Goal: Task Accomplishment & Management: Use online tool/utility

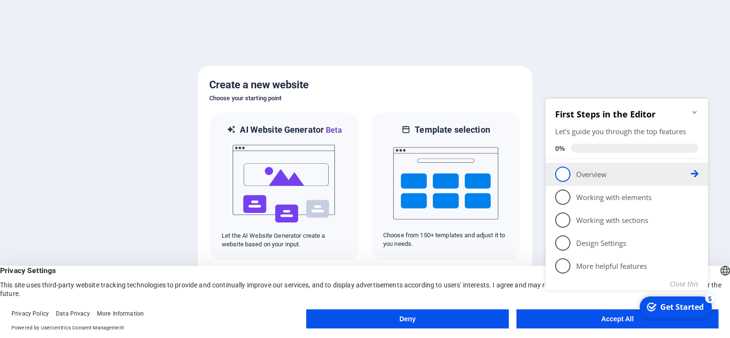
click at [568, 179] on span "1" at bounding box center [562, 174] width 15 height 15
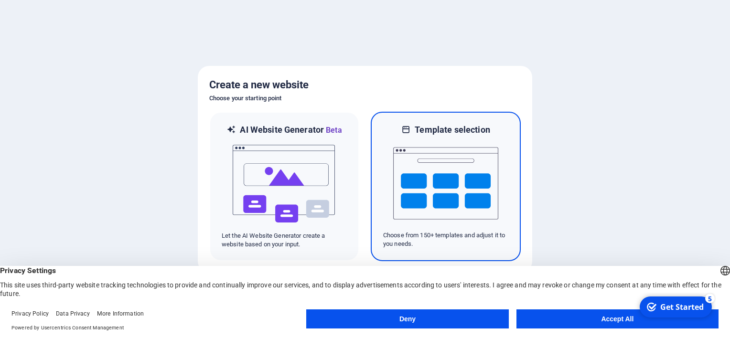
click at [402, 228] on img at bounding box center [445, 184] width 105 height 96
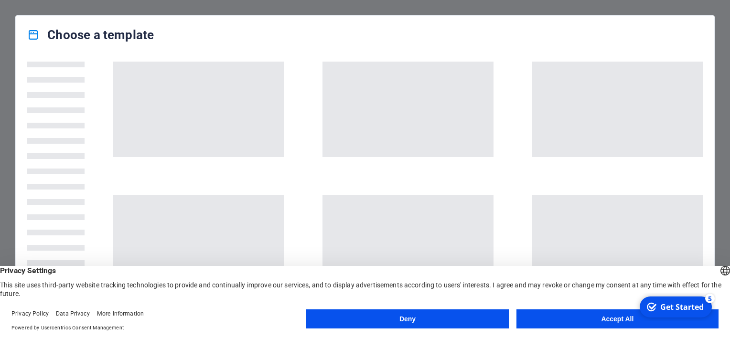
click at [585, 322] on button "Accept All" at bounding box center [618, 319] width 202 height 19
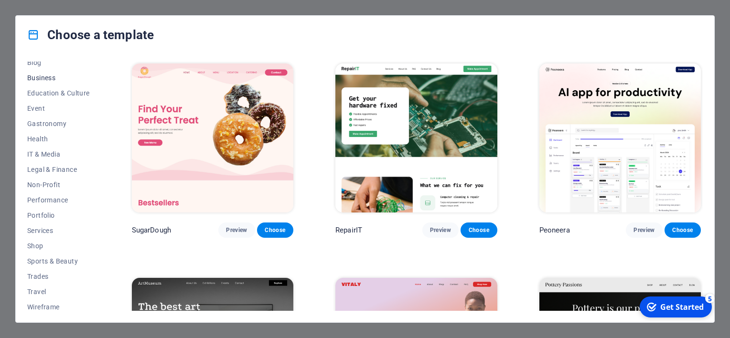
scroll to position [148, 0]
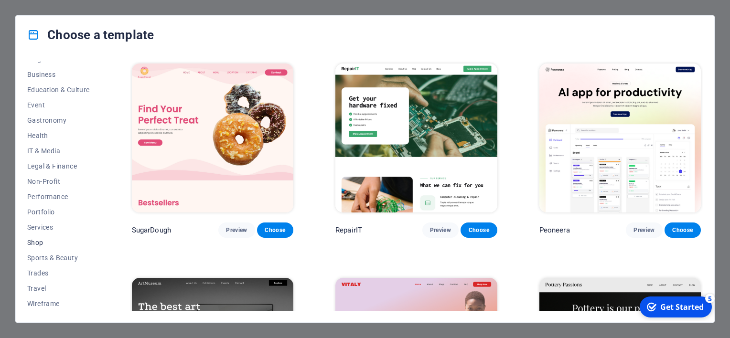
click at [34, 239] on span "Shop" at bounding box center [58, 243] width 63 height 8
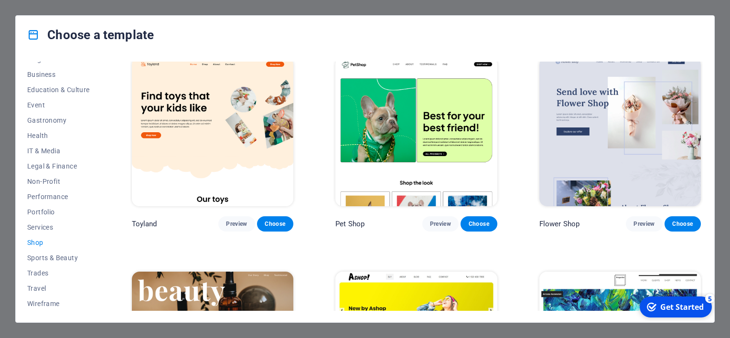
scroll to position [191, 0]
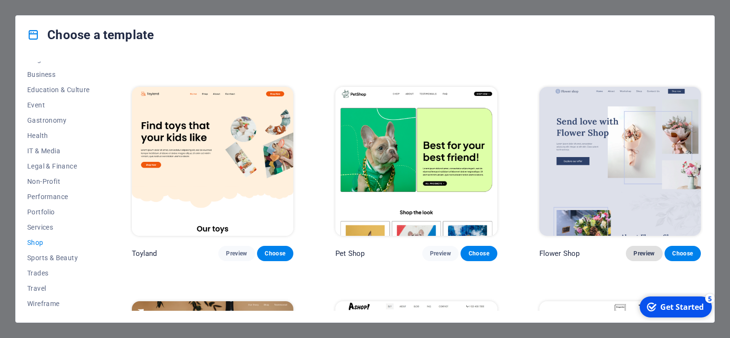
click at [634, 252] on span "Preview" at bounding box center [644, 254] width 21 height 8
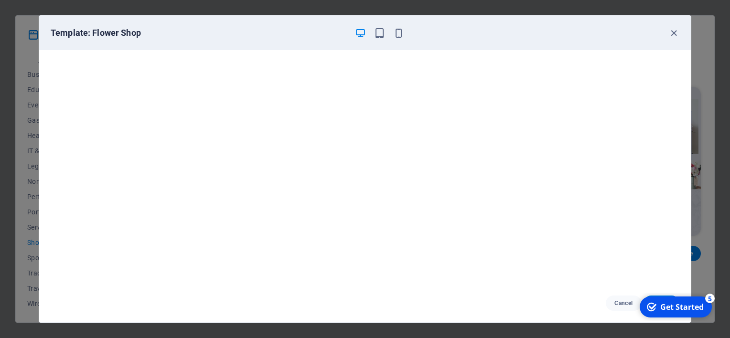
click at [665, 310] on div "Get Started" at bounding box center [681, 307] width 43 height 11
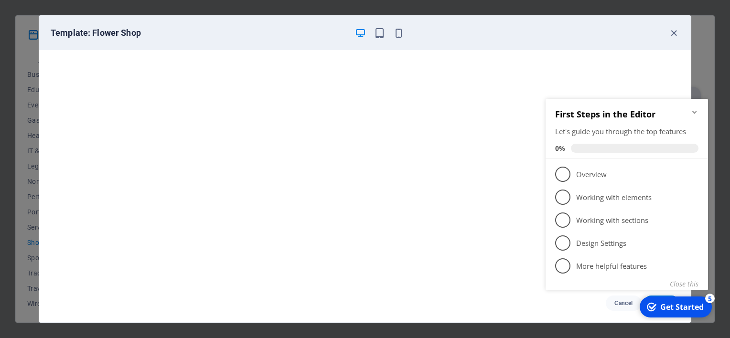
click at [696, 108] on icon "Minimize checklist" at bounding box center [695, 112] width 8 height 8
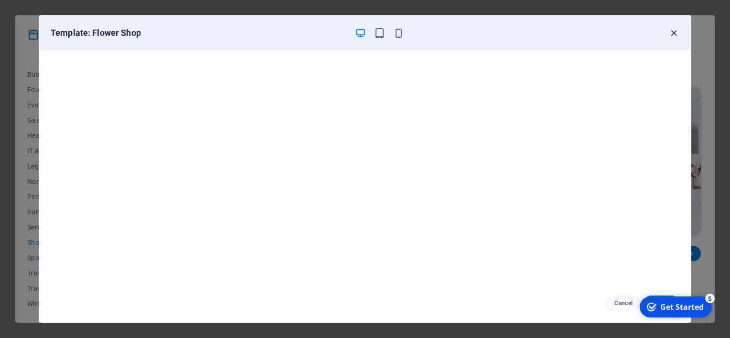
click at [677, 29] on icon "button" at bounding box center [674, 33] width 11 height 11
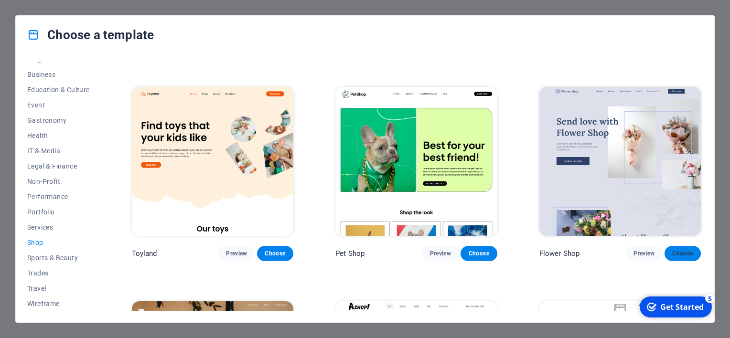
click at [671, 247] on button "Choose" at bounding box center [683, 253] width 36 height 15
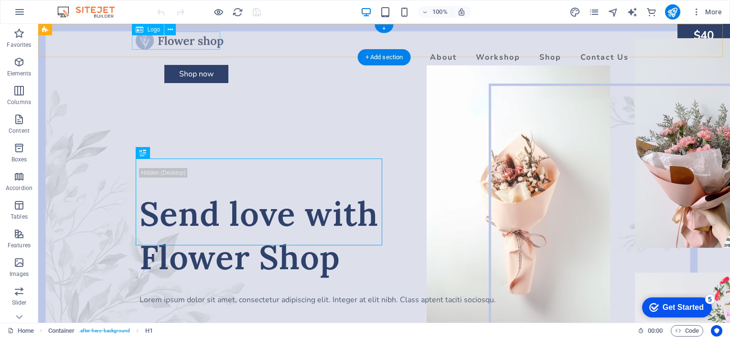
click at [175, 43] on div at bounding box center [384, 41] width 497 height 18
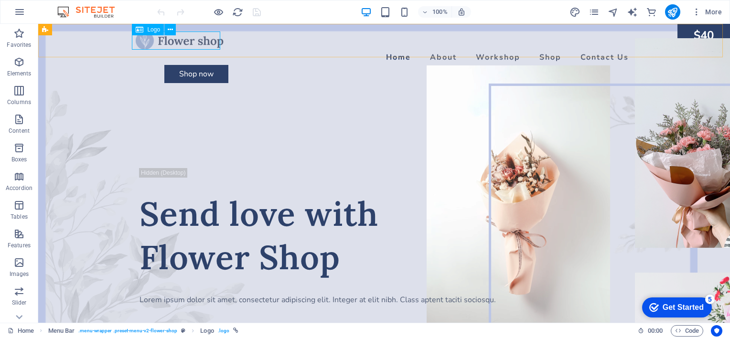
click at [152, 29] on span "Logo" at bounding box center [153, 30] width 13 height 6
click at [170, 30] on icon at bounding box center [170, 30] width 5 height 10
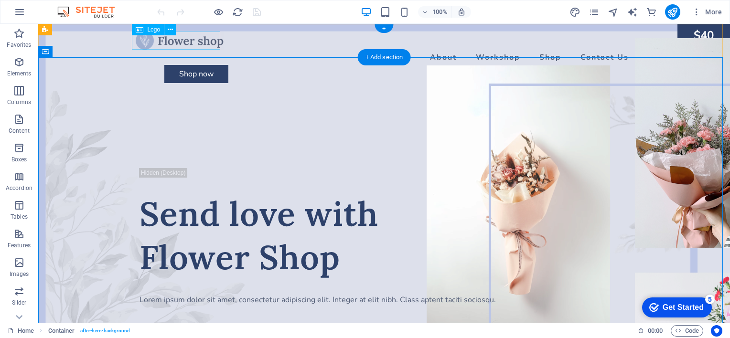
drag, startPoint x: 162, startPoint y: 44, endPoint x: 171, endPoint y: 43, distance: 8.2
click at [162, 43] on div at bounding box center [384, 41] width 497 height 18
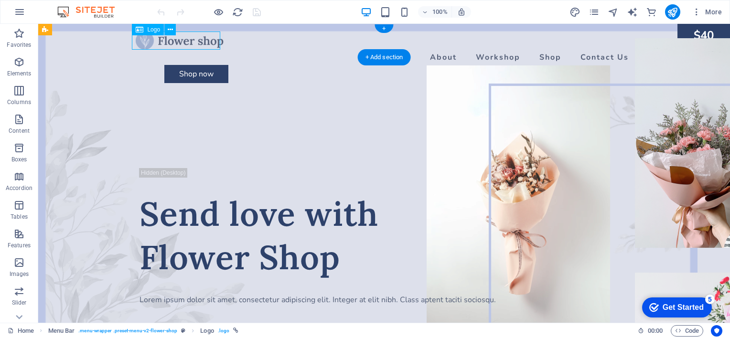
click at [171, 43] on div at bounding box center [384, 41] width 497 height 18
select select "px"
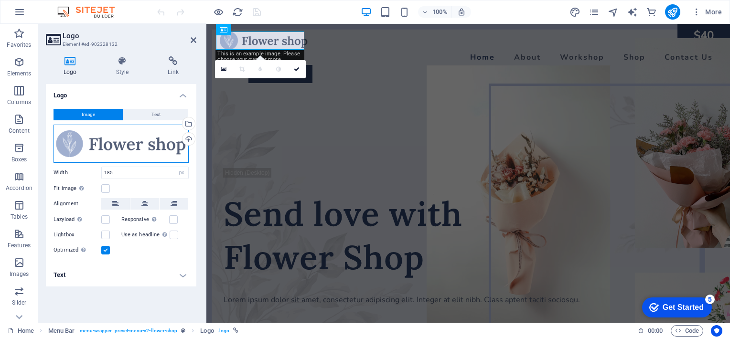
click at [125, 147] on div "Drag files here, click to choose files or select files from Files or our free s…" at bounding box center [121, 144] width 135 height 38
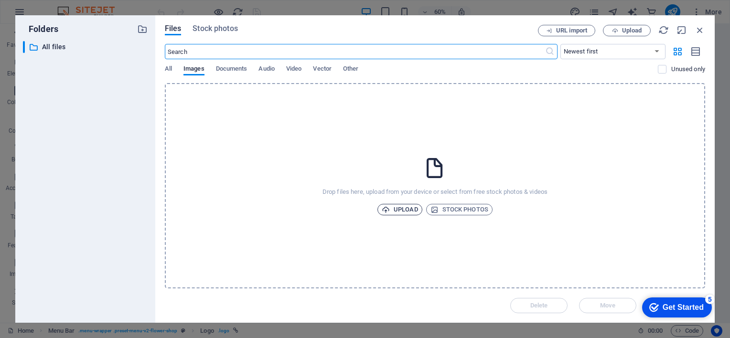
click at [402, 207] on span "Upload" at bounding box center [400, 209] width 36 height 11
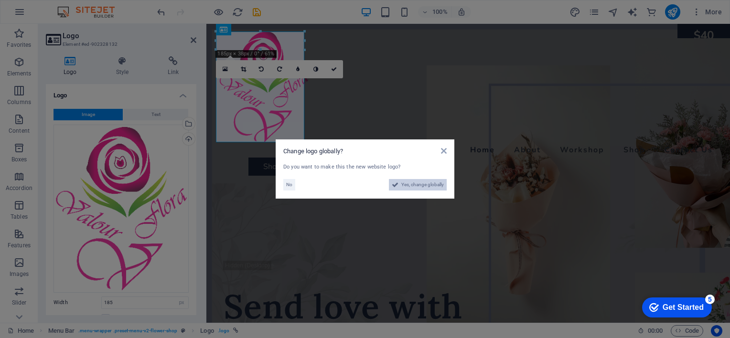
drag, startPoint x: 414, startPoint y: 184, endPoint x: 364, endPoint y: 271, distance: 101.0
click at [414, 184] on span "Yes, change globally" at bounding box center [422, 184] width 43 height 11
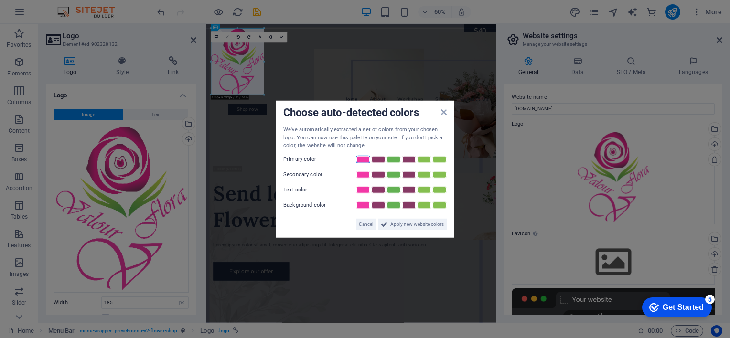
click at [363, 159] on link at bounding box center [363, 159] width 14 height 8
click at [407, 222] on span "Apply new website colors" at bounding box center [417, 223] width 54 height 11
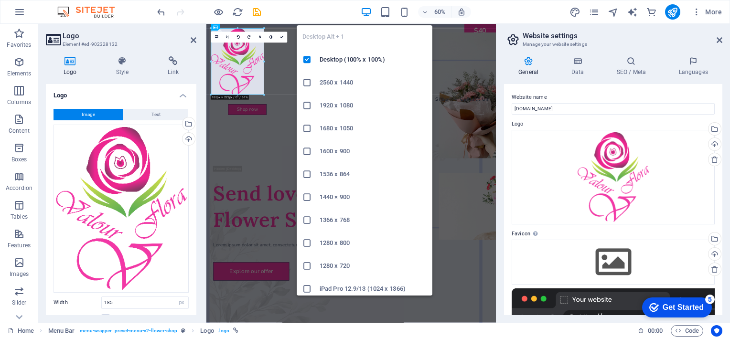
click at [365, 12] on icon "button" at bounding box center [366, 12] width 11 height 11
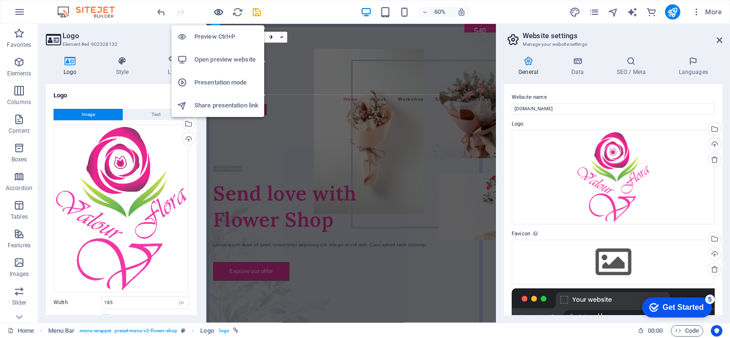
click at [220, 10] on icon "button" at bounding box center [218, 12] width 11 height 11
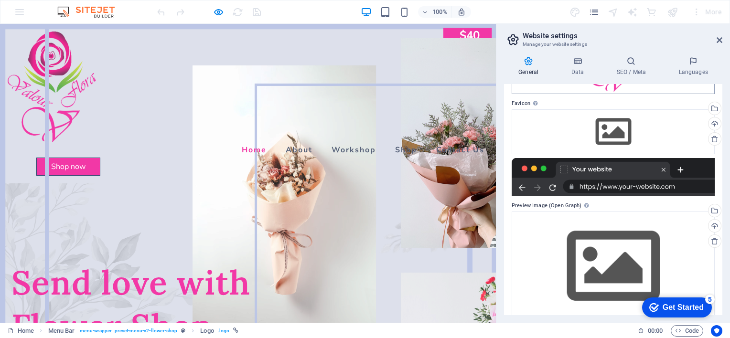
scroll to position [144, 0]
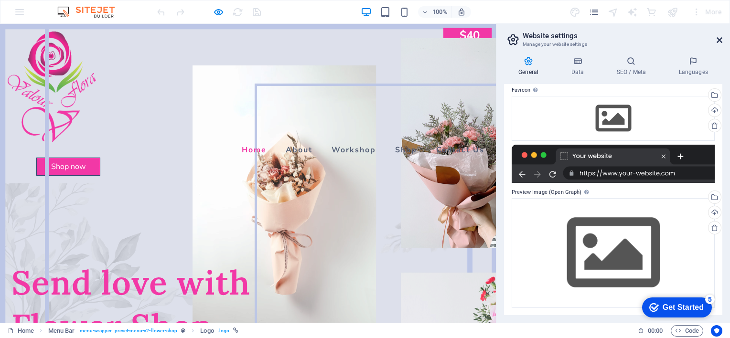
drag, startPoint x: 719, startPoint y: 40, endPoint x: 715, endPoint y: 18, distance: 22.3
click at [719, 40] on icon at bounding box center [720, 40] width 6 height 8
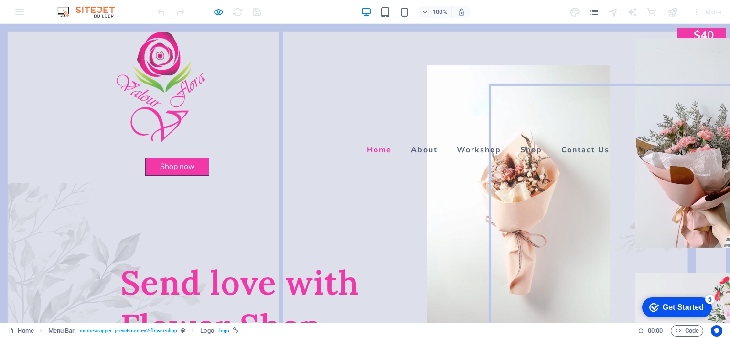
click at [253, 261] on h1 "Send love with Flower Shop" at bounding box center [364, 304] width 489 height 87
click at [264, 261] on h1 "Send love with Flower Shop" at bounding box center [364, 304] width 489 height 87
click at [407, 142] on link "About" at bounding box center [424, 149] width 34 height 15
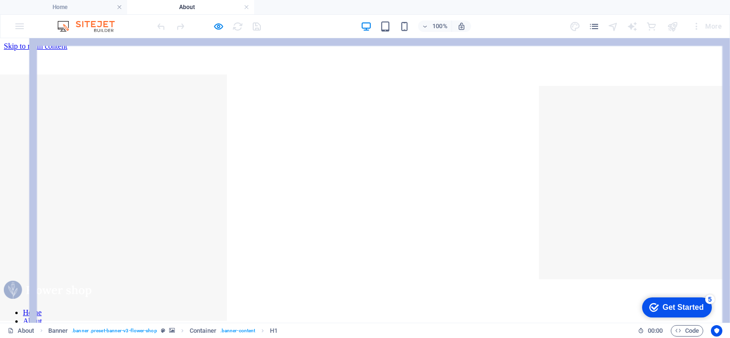
scroll to position [0, 0]
click at [19, 24] on div "100% More" at bounding box center [364, 26] width 729 height 23
click at [15, 27] on div "100% More" at bounding box center [364, 26] width 729 height 23
click at [598, 28] on icon "pages" at bounding box center [594, 26] width 11 height 11
click at [595, 28] on icon "pages" at bounding box center [594, 26] width 11 height 11
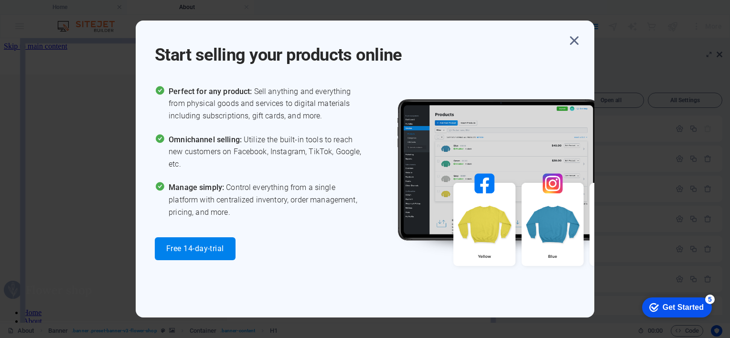
drag, startPoint x: 530, startPoint y: 44, endPoint x: 547, endPoint y: 44, distance: 17.7
click at [530, 44] on h1 "Start selling your products online" at bounding box center [360, 49] width 411 height 34
click at [568, 42] on icon "button" at bounding box center [574, 40] width 17 height 17
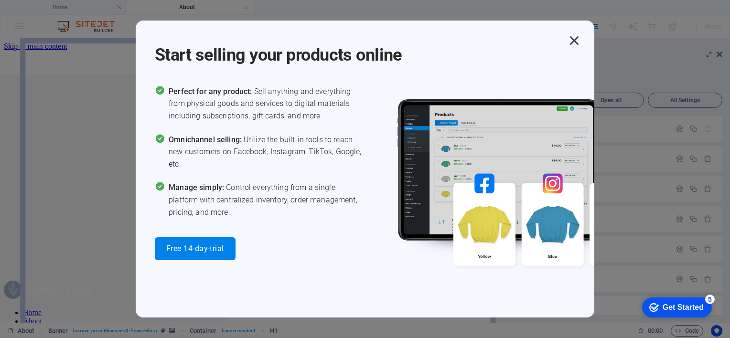
click at [574, 44] on icon "button" at bounding box center [574, 40] width 17 height 17
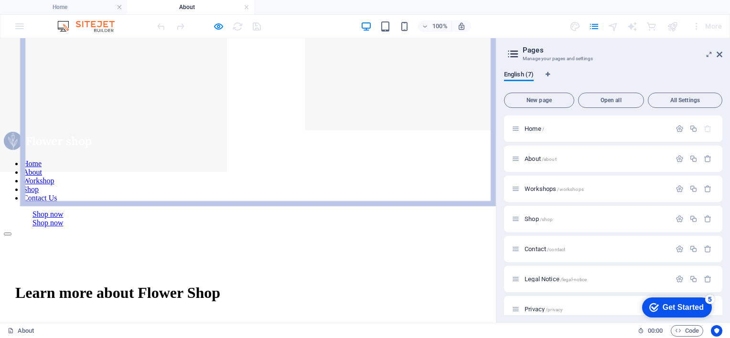
scroll to position [48, 0]
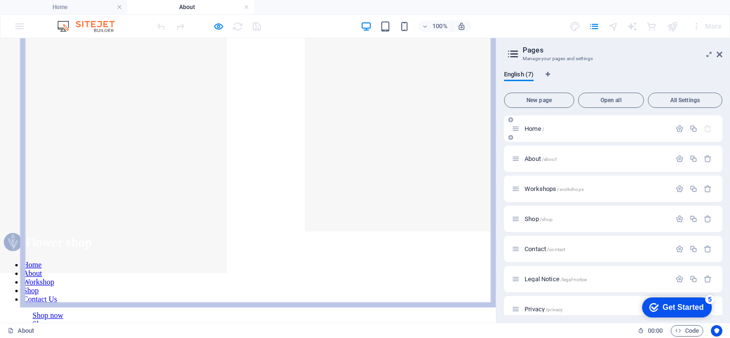
click at [549, 131] on p "Home /" at bounding box center [596, 129] width 143 height 6
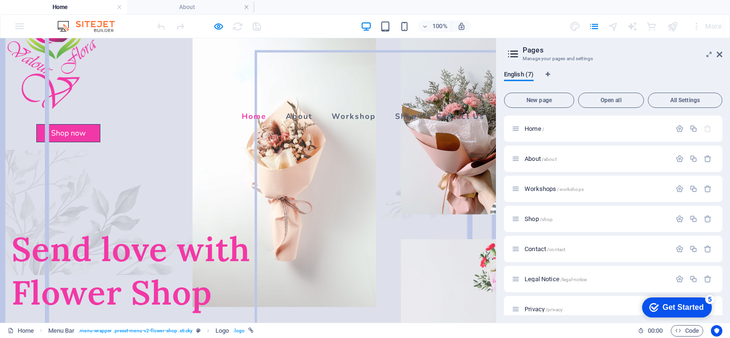
click at [105, 227] on h1 "Send love with Flower Shop" at bounding box center [247, 270] width 473 height 87
click at [108, 227] on h1 "Send love with Flower Shop" at bounding box center [247, 270] width 473 height 87
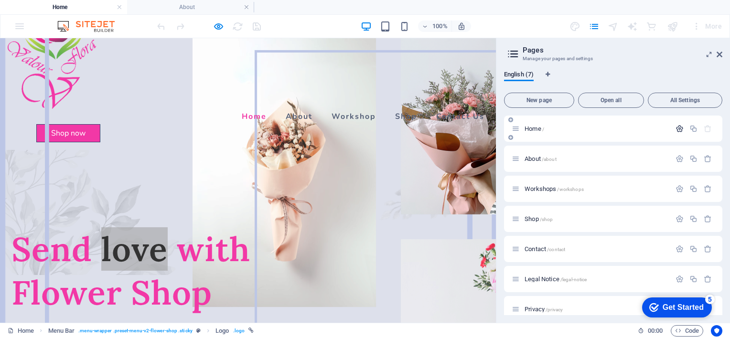
click at [676, 129] on icon "button" at bounding box center [680, 129] width 8 height 8
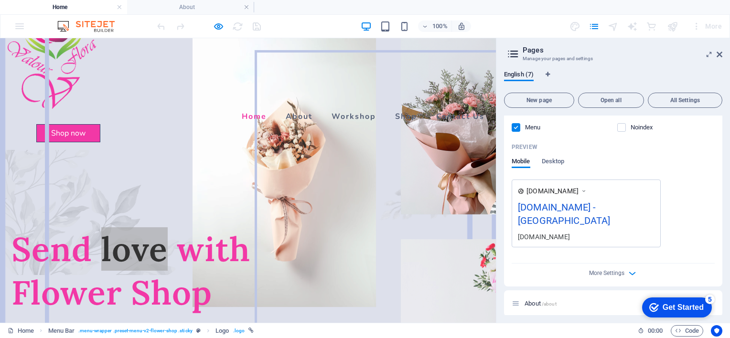
scroll to position [239, 0]
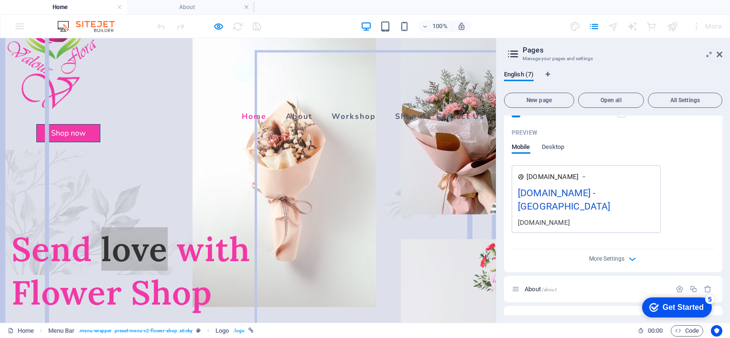
click at [616, 192] on div "[DOMAIN_NAME] - [GEOGRAPHIC_DATA]" at bounding box center [586, 202] width 137 height 32
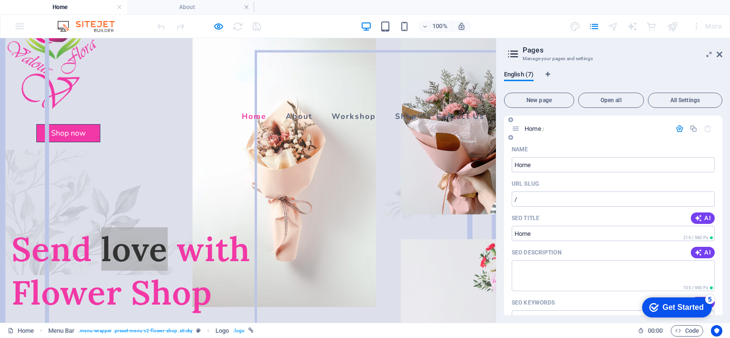
scroll to position [48, 0]
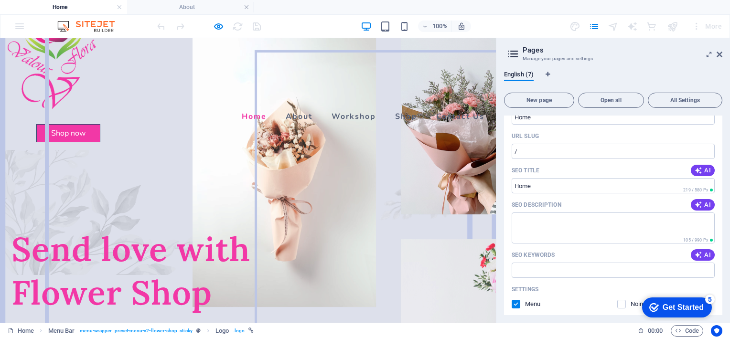
click at [68, 330] on p "Lorem ipsum dolor sit amet, consectetur adipiscing elit. Integer at elit nibh. …" at bounding box center [247, 335] width 473 height 11
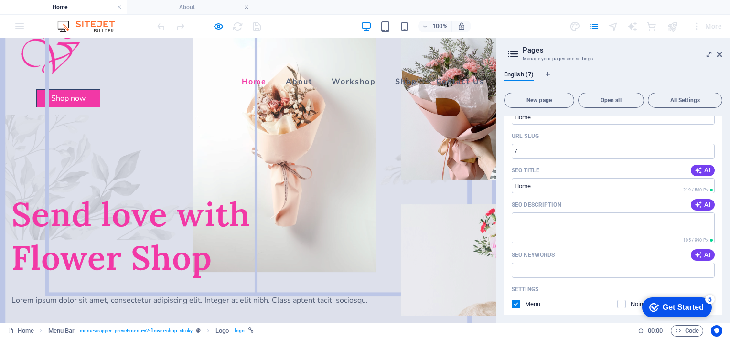
scroll to position [96, 0]
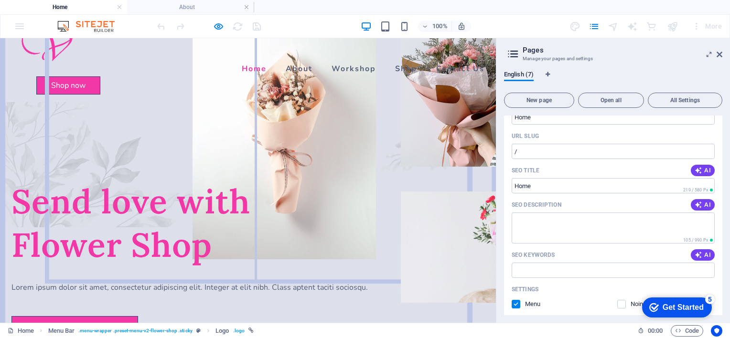
click at [121, 180] on h1 "Send love with Flower Shop" at bounding box center [247, 223] width 473 height 87
click at [65, 25] on img at bounding box center [91, 26] width 72 height 11
click at [161, 4] on h4 "About" at bounding box center [190, 7] width 127 height 11
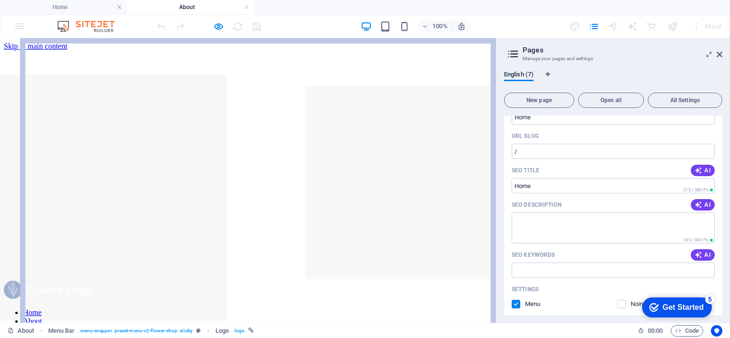
scroll to position [48, 0]
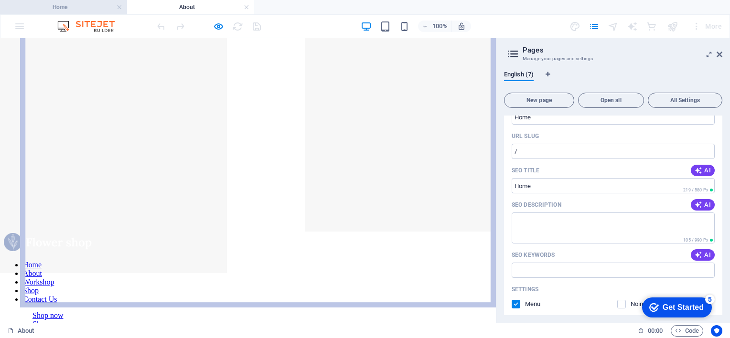
drag, startPoint x: 89, startPoint y: 7, endPoint x: 325, endPoint y: 104, distance: 254.6
click at [89, 7] on h4 "Home" at bounding box center [63, 7] width 127 height 11
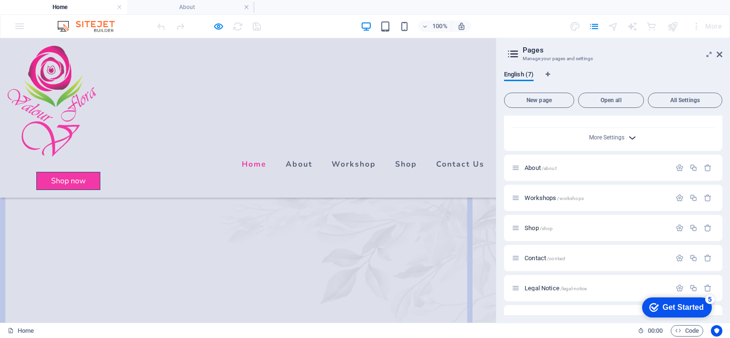
scroll to position [367, 0]
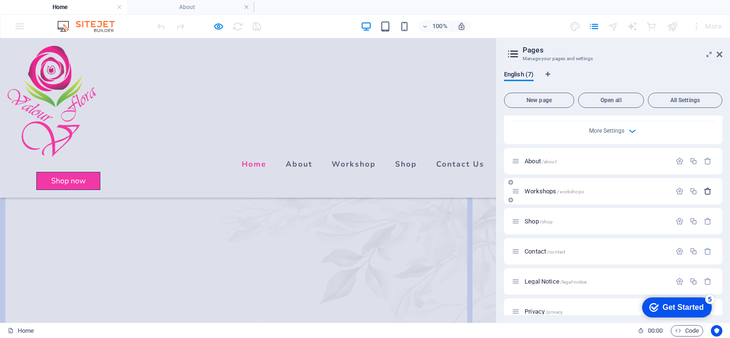
click at [704, 187] on icon "button" at bounding box center [708, 191] width 8 height 8
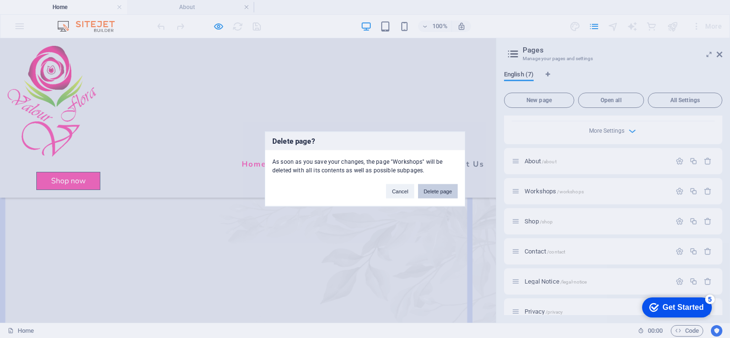
click at [437, 191] on button "Delete page" at bounding box center [438, 191] width 40 height 14
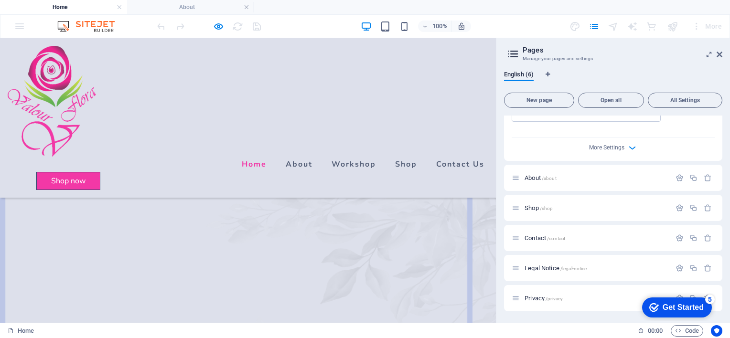
scroll to position [336, 0]
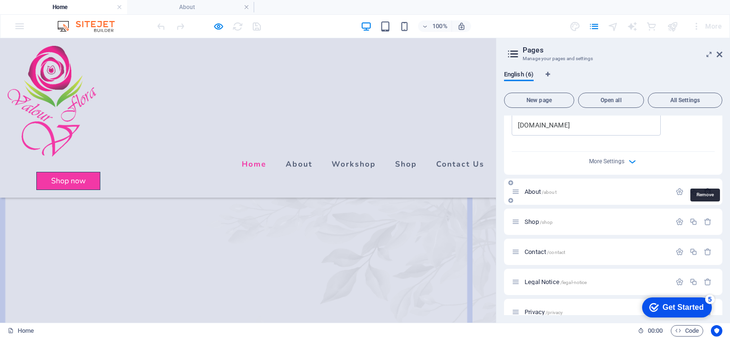
click at [707, 188] on icon "button" at bounding box center [708, 192] width 8 height 8
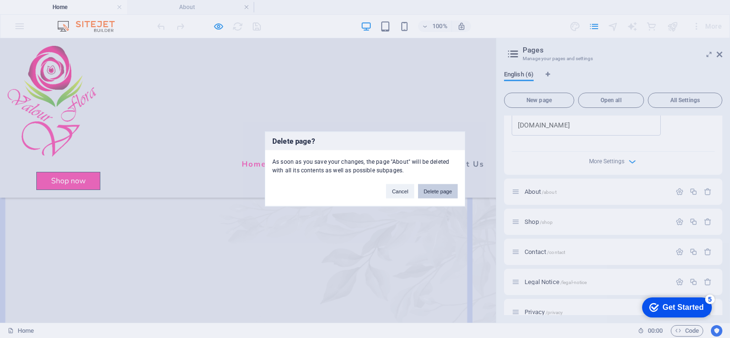
click at [447, 193] on button "Delete page" at bounding box center [438, 191] width 40 height 14
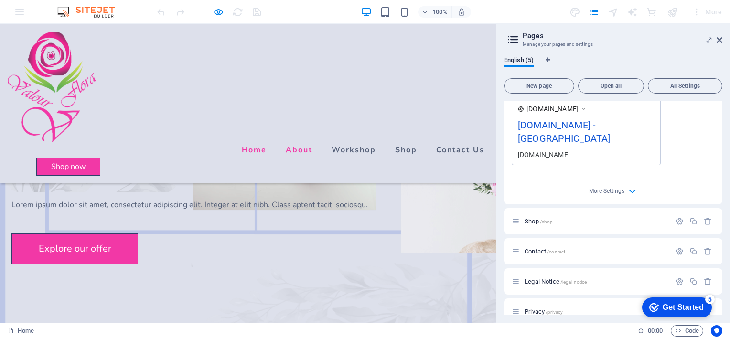
scroll to position [0, 0]
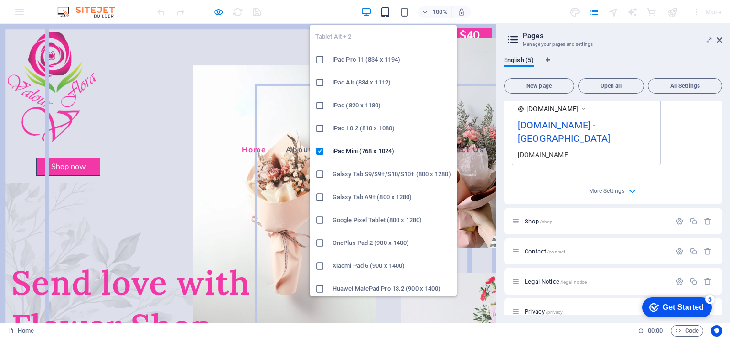
click at [388, 12] on icon "button" at bounding box center [385, 12] width 11 height 11
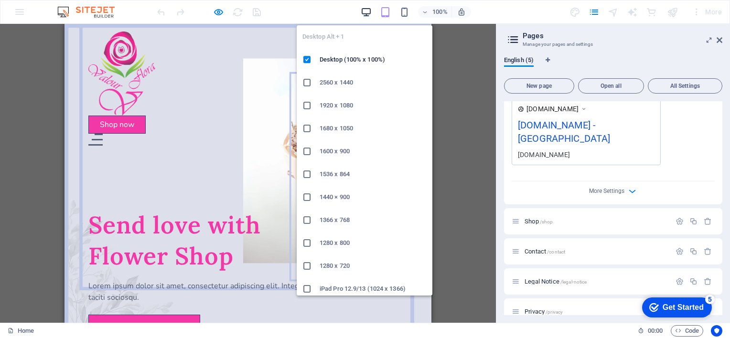
click at [366, 15] on icon "button" at bounding box center [366, 12] width 11 height 11
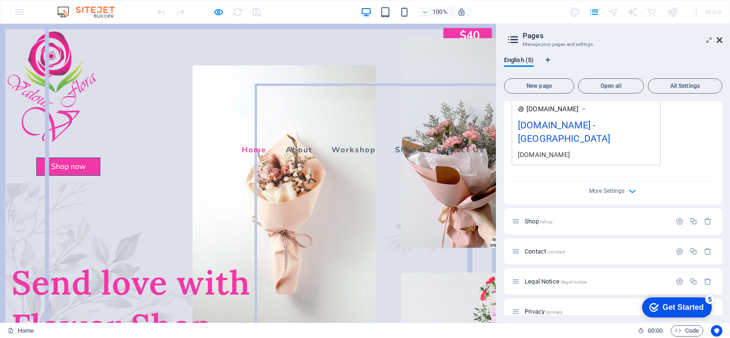
click at [721, 39] on icon at bounding box center [720, 40] width 6 height 8
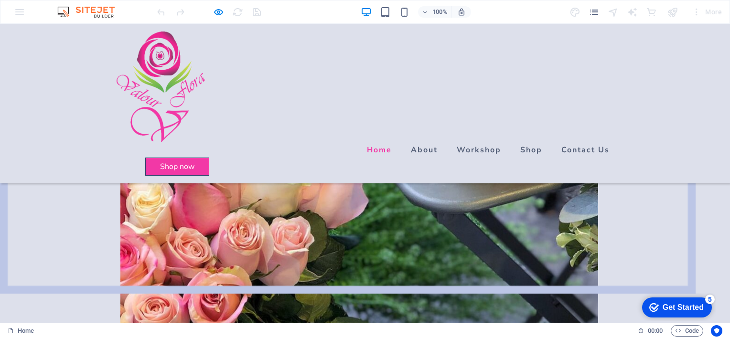
scroll to position [769, 0]
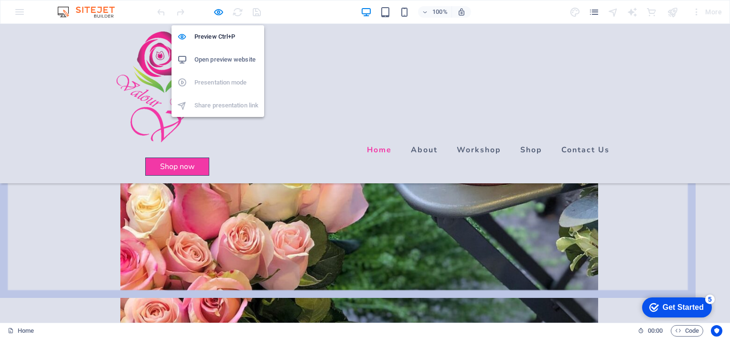
click at [223, 59] on h6 "Open preview website" at bounding box center [227, 59] width 64 height 11
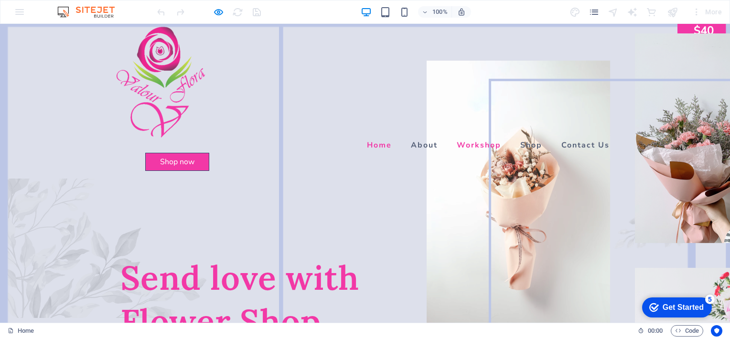
scroll to position [0, 0]
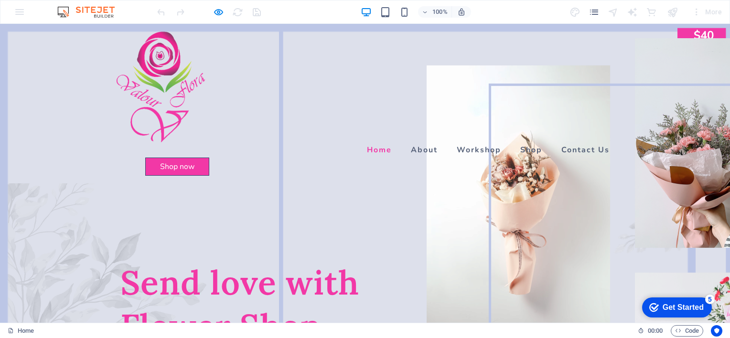
click at [19, 13] on div "100% More" at bounding box center [364, 11] width 729 height 23
click at [252, 14] on div at bounding box center [208, 11] width 107 height 15
click at [670, 300] on div "checkmark Get Started 5" at bounding box center [677, 308] width 70 height 20
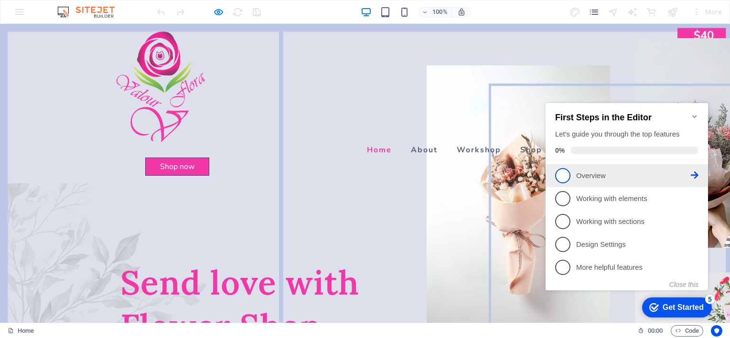
click at [564, 173] on span "1" at bounding box center [562, 175] width 15 height 15
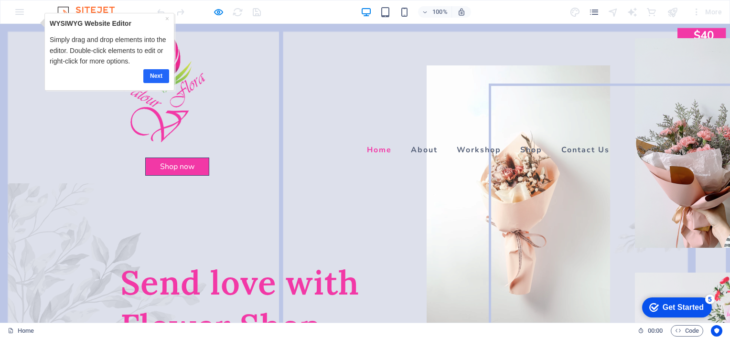
click at [151, 74] on link "Next" at bounding box center [156, 76] width 26 height 14
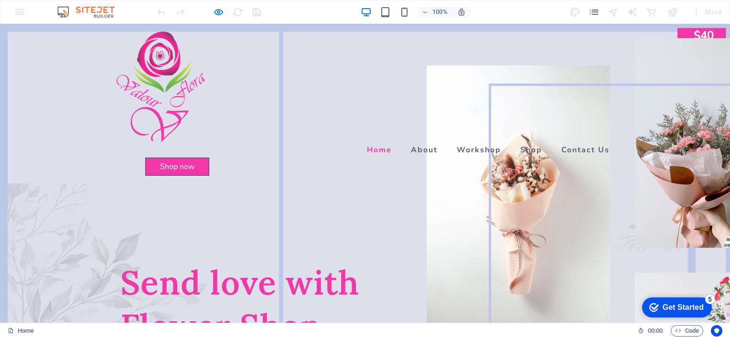
click at [230, 261] on h1 "Send love with Flower Shop" at bounding box center [364, 304] width 489 height 87
click at [229, 261] on h1 "Send love with Flower Shop" at bounding box center [364, 304] width 489 height 87
click at [231, 261] on h1 "Send love with Flower Shop" at bounding box center [364, 304] width 489 height 87
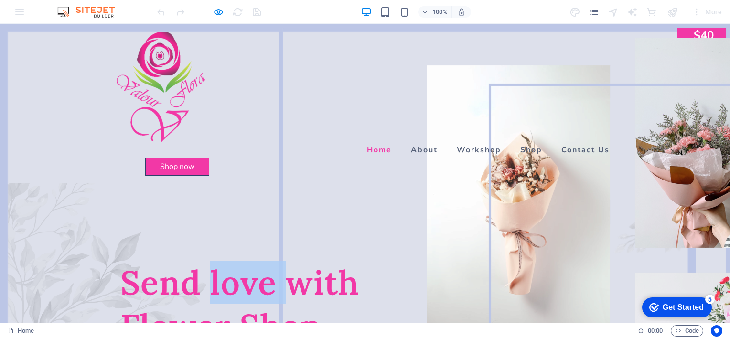
click at [231, 261] on h1 "Send love with Flower Shop" at bounding box center [364, 304] width 489 height 87
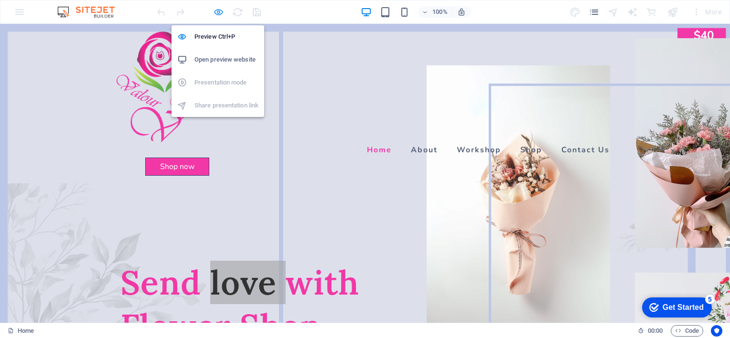
click at [218, 10] on icon "button" at bounding box center [218, 12] width 11 height 11
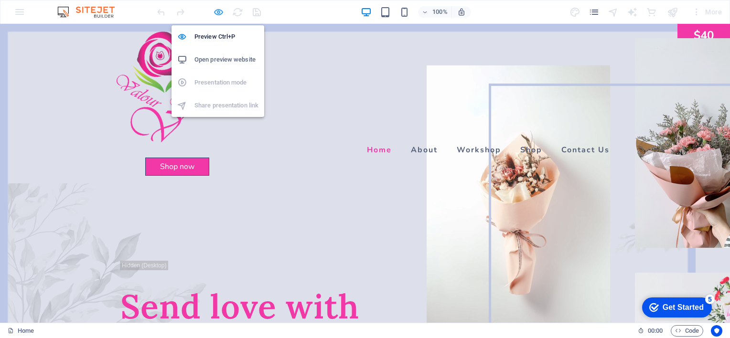
select select "px"
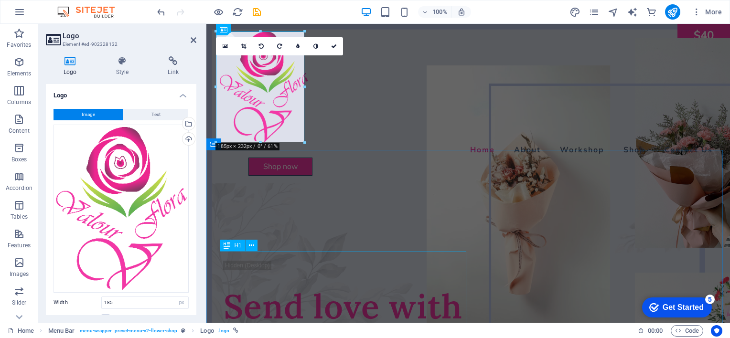
click at [301, 285] on div "Send love with Flower Shop" at bounding box center [468, 328] width 489 height 87
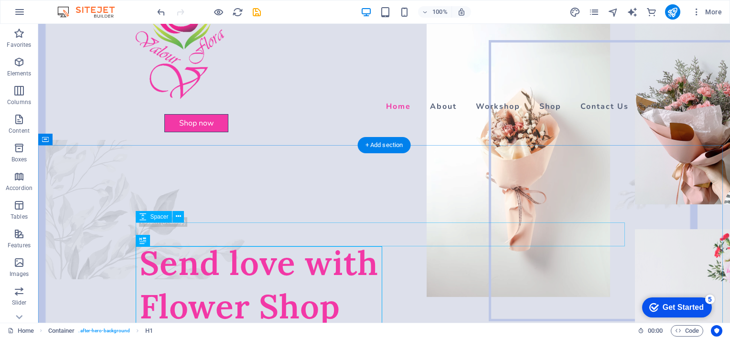
scroll to position [48, 0]
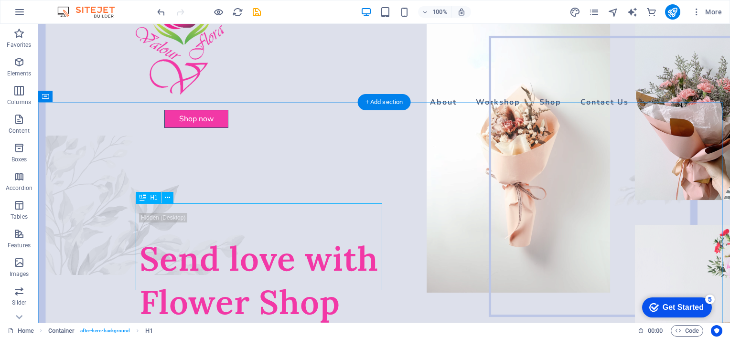
click at [162, 237] on div "Send love with Flower Shop" at bounding box center [384, 280] width 489 height 87
click at [151, 237] on div "Send love with Flower Shop" at bounding box center [384, 280] width 489 height 87
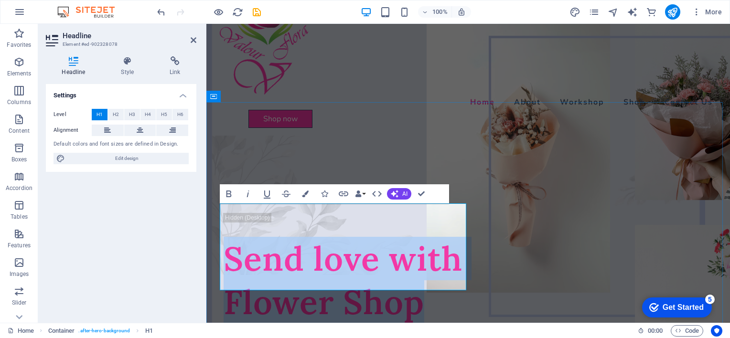
click at [416, 275] on h1 "Send love with Flower Shop" at bounding box center [468, 280] width 489 height 87
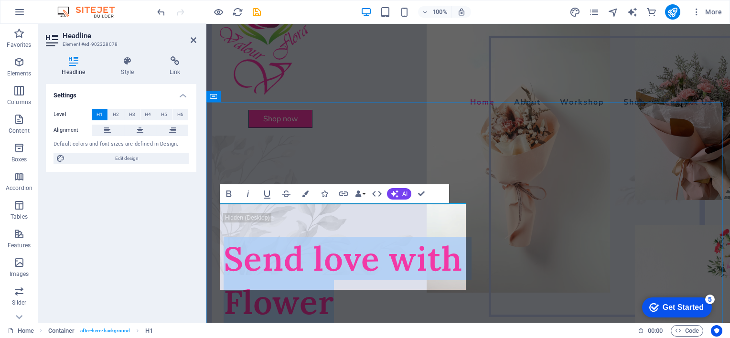
drag, startPoint x: 336, startPoint y: 270, endPoint x: 224, endPoint y: 221, distance: 122.0
click at [224, 237] on h1 "Send love with Flower" at bounding box center [468, 280] width 489 height 87
click at [231, 194] on icon "button" at bounding box center [229, 194] width 5 height 7
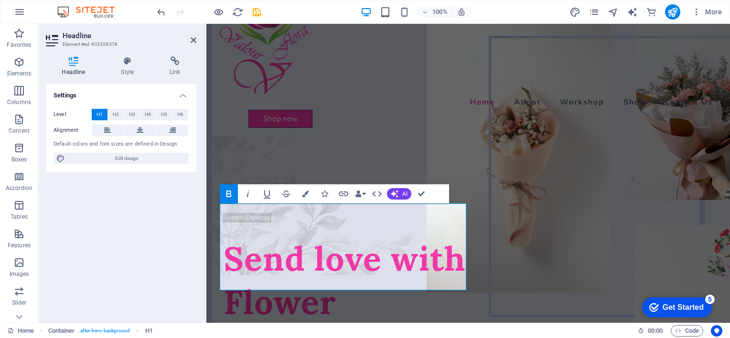
click at [231, 194] on icon "button" at bounding box center [229, 194] width 5 height 7
click at [401, 195] on button "AI" at bounding box center [399, 193] width 24 height 11
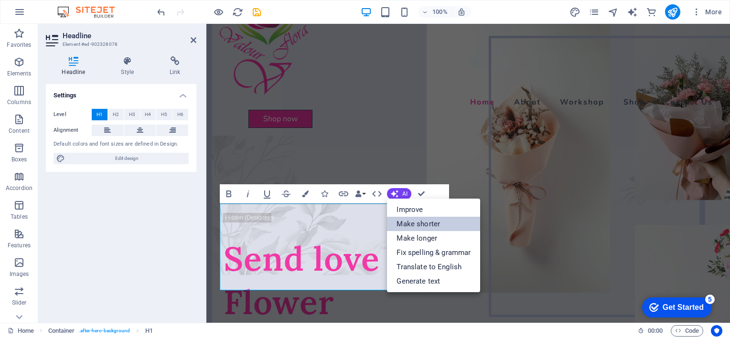
click at [427, 224] on link "Make shorter" at bounding box center [433, 224] width 93 height 14
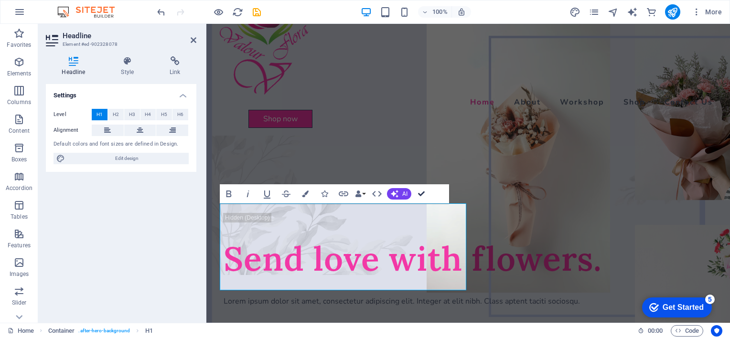
drag, startPoint x: 422, startPoint y: 195, endPoint x: 377, endPoint y: 184, distance: 46.0
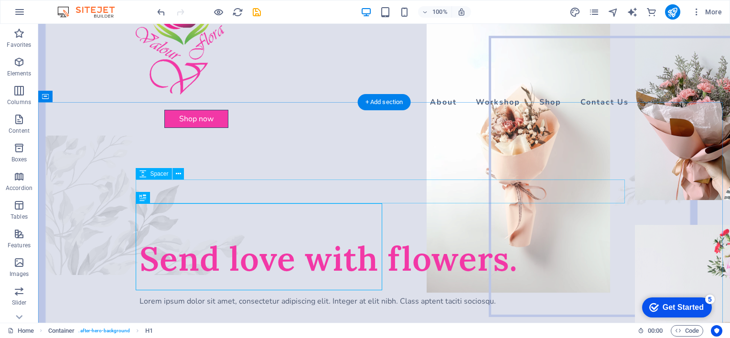
click at [172, 213] on div at bounding box center [384, 225] width 489 height 24
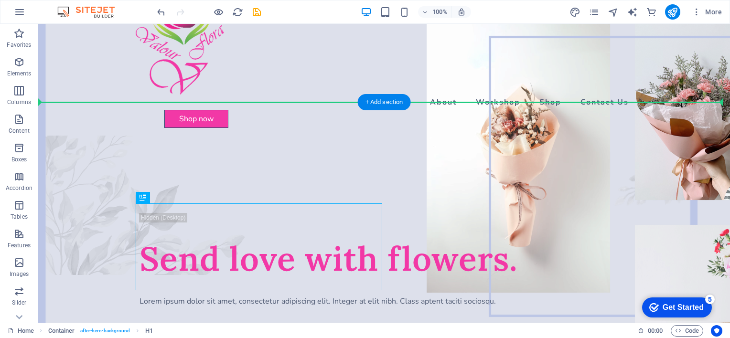
drag, startPoint x: 185, startPoint y: 227, endPoint x: 102, endPoint y: 152, distance: 111.7
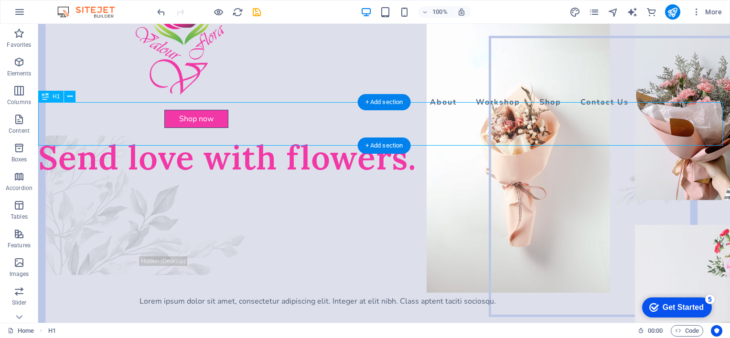
click at [45, 136] on div "Send love with flowers." at bounding box center [384, 157] width 692 height 43
click at [41, 136] on div "Send love with flowers." at bounding box center [384, 157] width 692 height 43
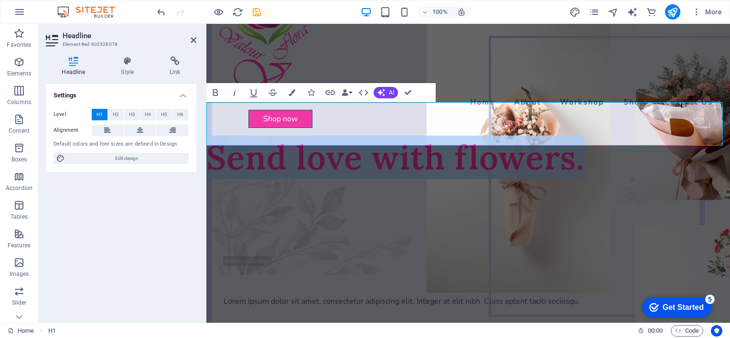
click at [207, 136] on h1 "Send love with flowers." at bounding box center [468, 157] width 524 height 43
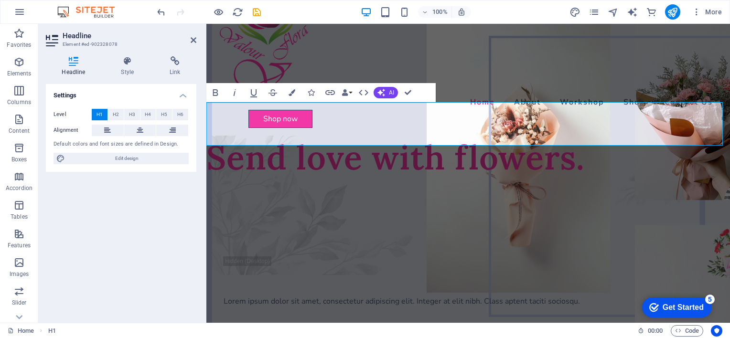
click at [410, 136] on h1 "Send love with flowers." at bounding box center [468, 157] width 524 height 43
click at [350, 92] on button "Data Bindings" at bounding box center [346, 92] width 13 height 19
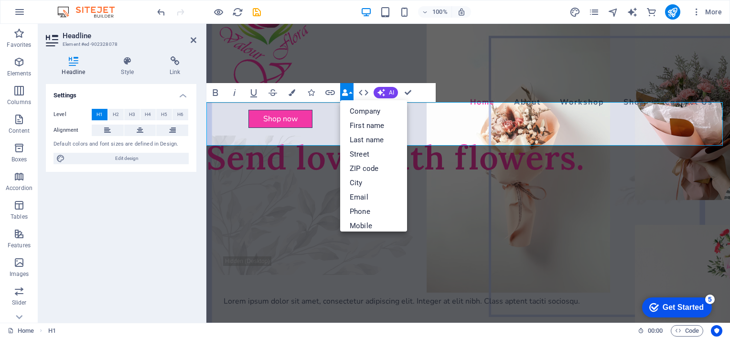
click at [413, 136] on h1 "Send love with flowers." at bounding box center [468, 157] width 524 height 43
click at [622, 136] on h1 "Send love with flowers." at bounding box center [468, 157] width 524 height 43
click at [349, 93] on button "Data Bindings" at bounding box center [346, 92] width 13 height 19
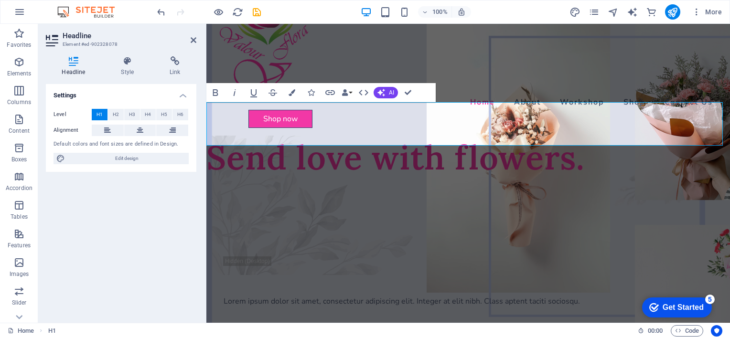
click at [410, 136] on h1 "Send love with flowers." at bounding box center [468, 157] width 524 height 43
click at [413, 136] on h1 "Send love with flowers." at bounding box center [468, 157] width 524 height 43
click at [417, 136] on h1 "Send love with flowers." at bounding box center [468, 157] width 524 height 43
click at [118, 115] on span "H2" at bounding box center [116, 114] width 6 height 11
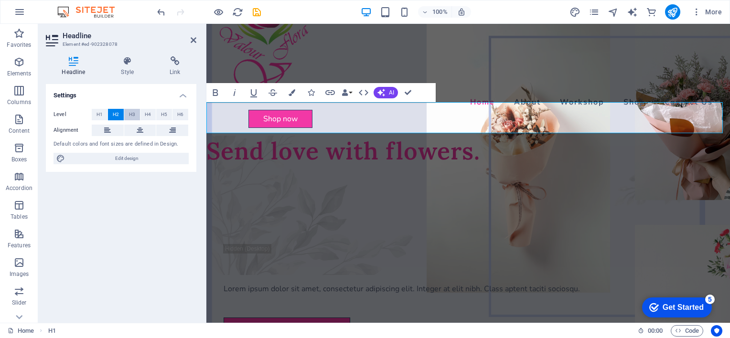
click at [131, 115] on span "H3" at bounding box center [132, 114] width 6 height 11
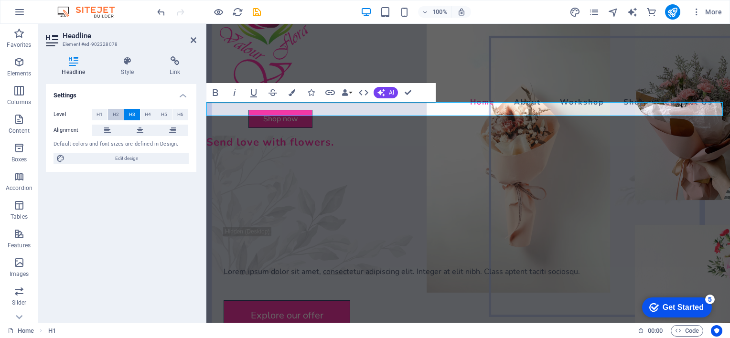
click at [119, 114] on span "H2" at bounding box center [116, 114] width 6 height 11
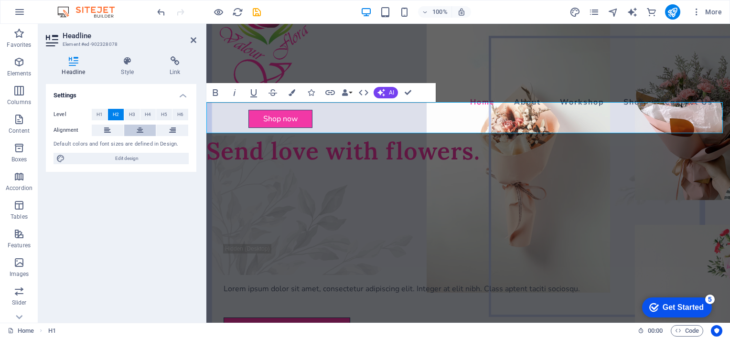
click at [145, 129] on button at bounding box center [140, 130] width 32 height 11
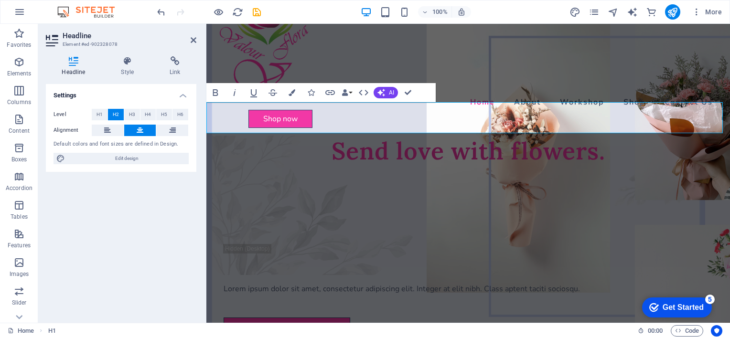
click at [170, 223] on div "Settings Level H1 H2 H3 H4 H5 H6 Alignment Default colors and font sizes are de…" at bounding box center [121, 199] width 151 height 231
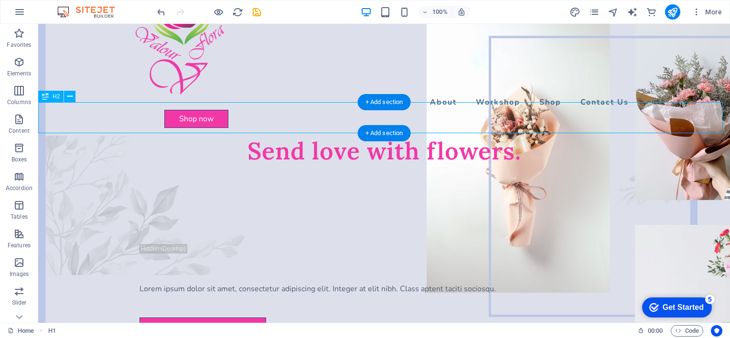
click at [336, 136] on div "Send love with flowers." at bounding box center [384, 151] width 692 height 31
click at [332, 136] on div "Send love with flowers." at bounding box center [384, 151] width 692 height 31
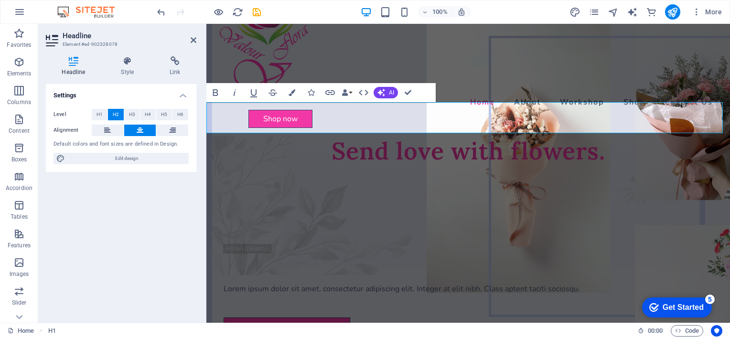
click at [332, 136] on h2 "Send love with flowers." at bounding box center [468, 151] width 524 height 31
click at [518, 80] on div "Home About Workshop Shop Contact Us Shop now Shop now" at bounding box center [468, 56] width 524 height 160
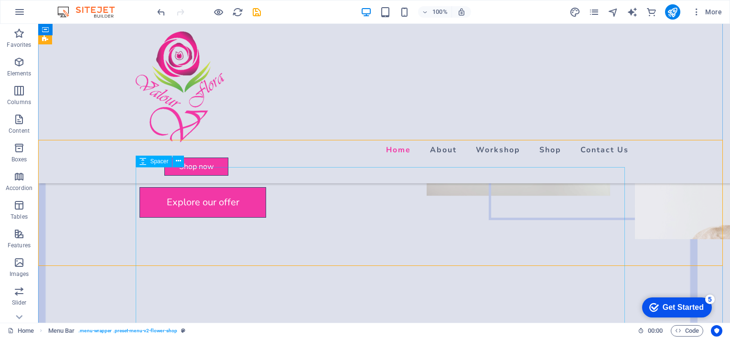
scroll to position [143, 0]
